Goal: Navigation & Orientation: Find specific page/section

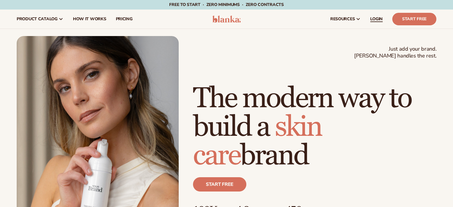
drag, startPoint x: 0, startPoint y: 0, endPoint x: 376, endPoint y: 19, distance: 376.6
click at [376, 19] on span "LOGIN" at bounding box center [376, 19] width 12 height 5
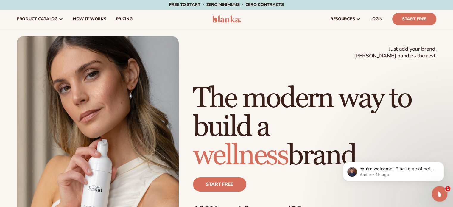
click at [441, 189] on div "Open Intercom Messenger" at bounding box center [439, 193] width 20 height 20
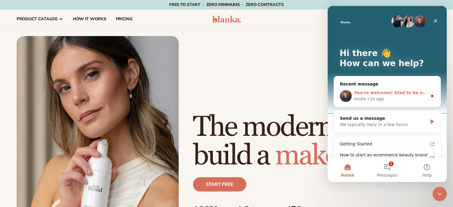
click at [373, 102] on div "You're welcome! Glad to be of help! If you need help with anything else, just r…" at bounding box center [387, 96] width 107 height 22
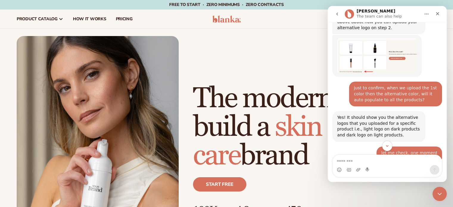
scroll to position [989, 0]
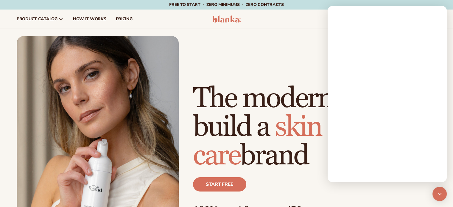
click at [378, 18] on span "LOGIN" at bounding box center [376, 19] width 12 height 5
